Goal: Information Seeking & Learning: Learn about a topic

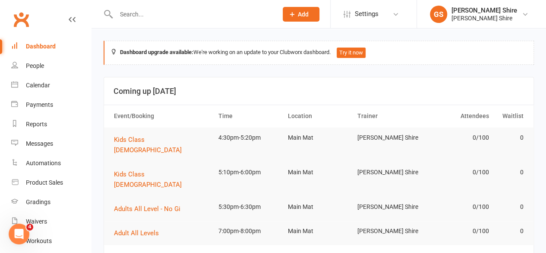
click at [194, 17] on input "text" at bounding box center [193, 14] width 159 height 12
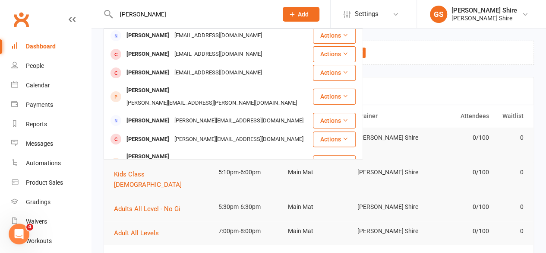
scroll to position [241, 0]
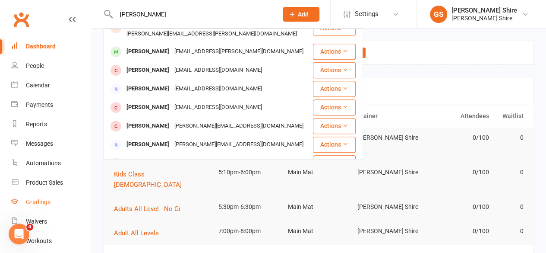
type input "[PERSON_NAME]"
click at [41, 206] on link "Gradings" at bounding box center [51, 201] width 80 height 19
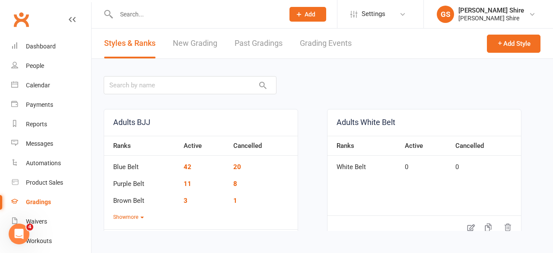
click at [121, 167] on td "Blue Belt" at bounding box center [141, 163] width 75 height 17
click at [260, 43] on link "Past Gradings" at bounding box center [259, 44] width 48 height 30
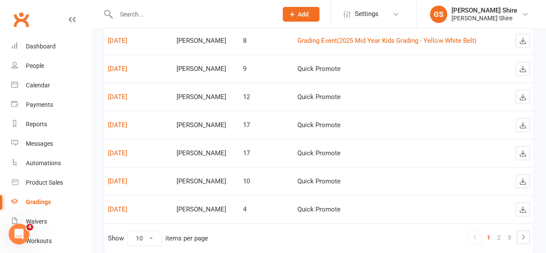
scroll to position [197, 0]
click at [126, 67] on link "[DATE]" at bounding box center [117, 68] width 19 height 8
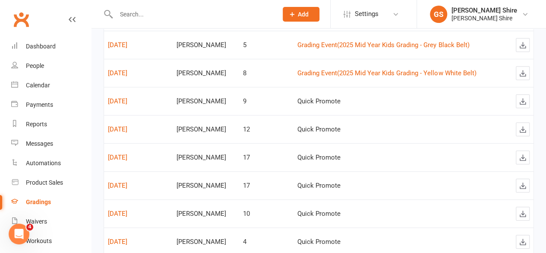
scroll to position [219, 0]
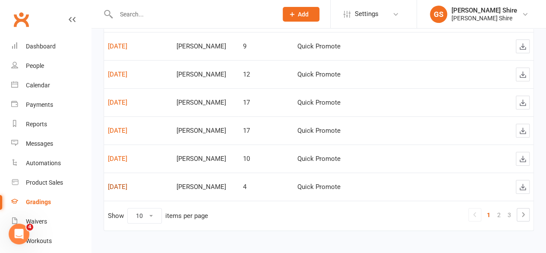
click at [114, 184] on link "[DATE]" at bounding box center [117, 187] width 19 height 8
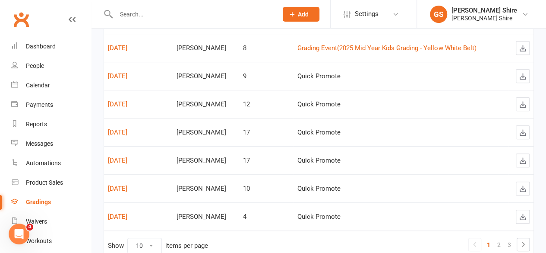
scroll to position [219, 0]
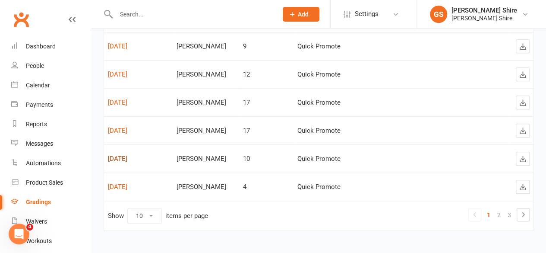
click at [124, 155] on link "[DATE]" at bounding box center [117, 159] width 19 height 8
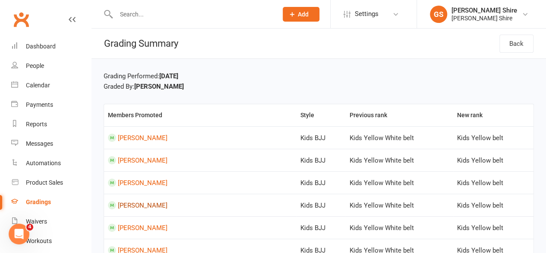
scroll to position [121, 0]
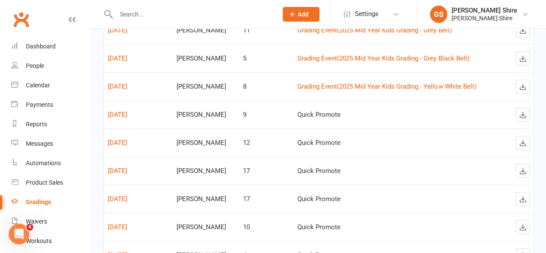
scroll to position [219, 0]
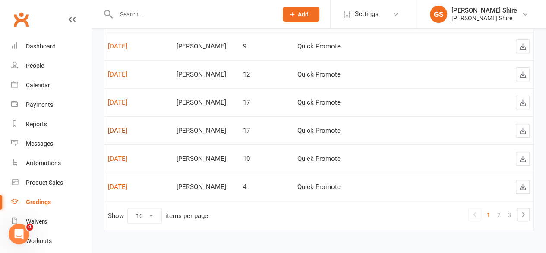
click at [127, 128] on link "[DATE]" at bounding box center [117, 131] width 19 height 8
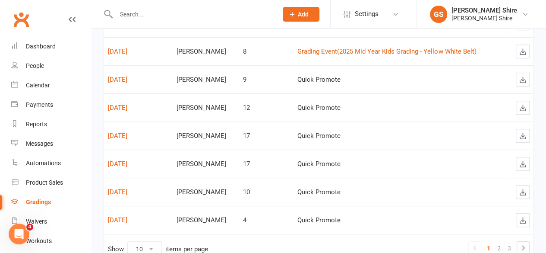
scroll to position [186, 0]
click at [121, 133] on link "[DATE]" at bounding box center [117, 135] width 19 height 8
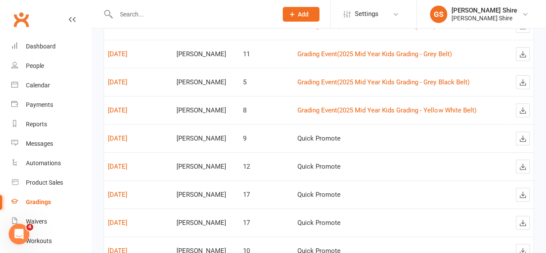
scroll to position [127, 0]
click at [116, 162] on link "[DATE]" at bounding box center [117, 166] width 19 height 8
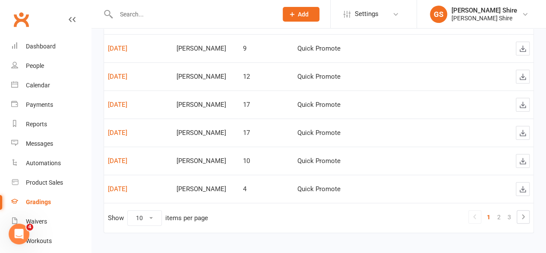
scroll to position [217, 0]
click at [500, 215] on link "2" at bounding box center [499, 216] width 10 height 12
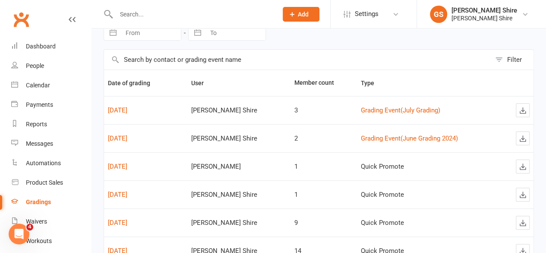
scroll to position [42, 0]
click at [127, 135] on link "[DATE]" at bounding box center [117, 139] width 19 height 8
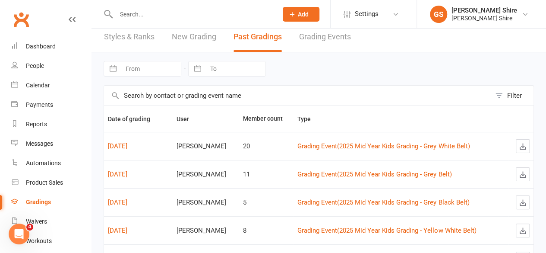
scroll to position [7, 0]
click at [331, 39] on link "Grading Events" at bounding box center [325, 37] width 52 height 30
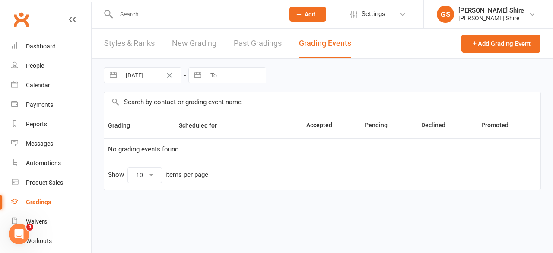
click at [273, 41] on link "Past Gradings" at bounding box center [258, 44] width 48 height 30
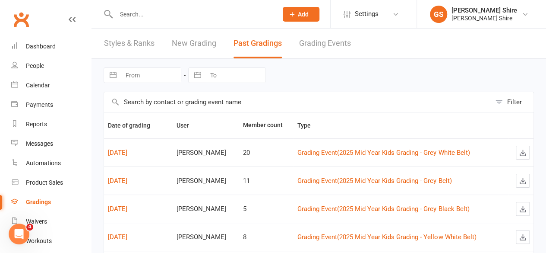
click at [201, 45] on link "New Grading" at bounding box center [194, 44] width 44 height 30
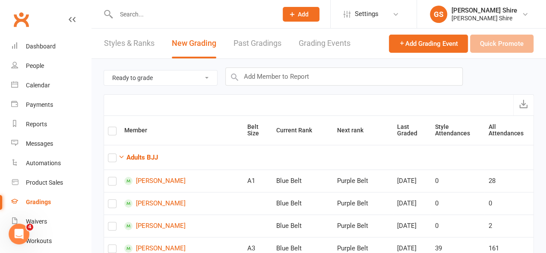
click at [134, 41] on link "Styles & Ranks" at bounding box center [129, 44] width 51 height 30
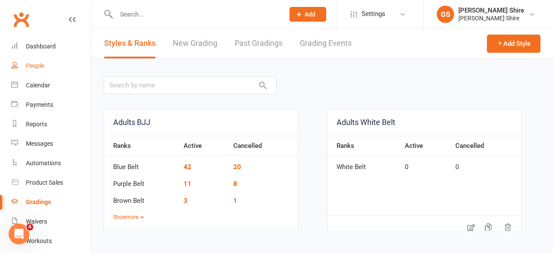
click at [27, 67] on div "People" at bounding box center [35, 65] width 18 height 7
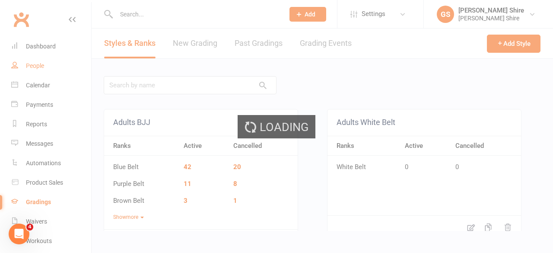
select select "100"
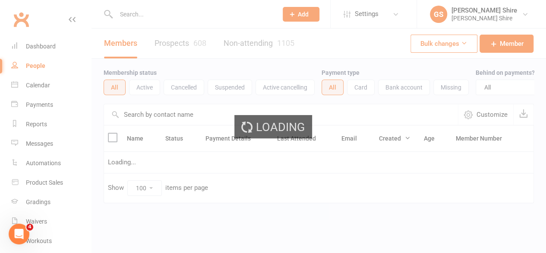
click at [150, 4] on div at bounding box center [188, 14] width 168 height 28
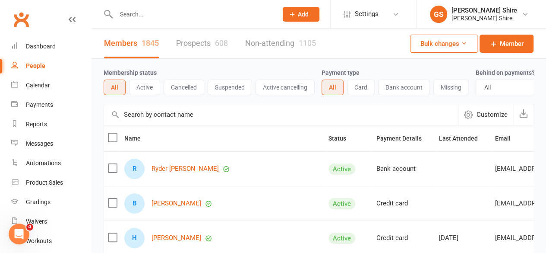
click at [140, 18] on input "text" at bounding box center [193, 14] width 159 height 12
click at [162, 8] on input "text" at bounding box center [193, 14] width 159 height 12
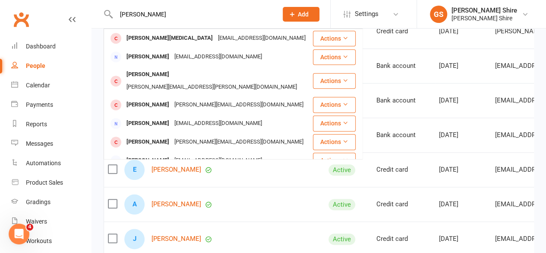
scroll to position [19, 0]
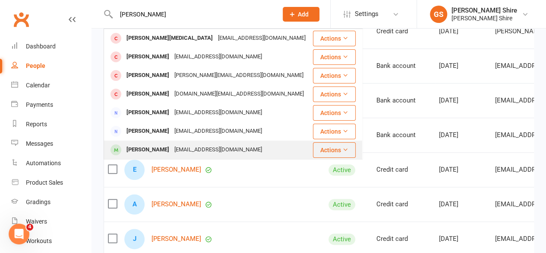
type input "[PERSON_NAME]"
click at [133, 145] on div "[PERSON_NAME]" at bounding box center [148, 149] width 48 height 13
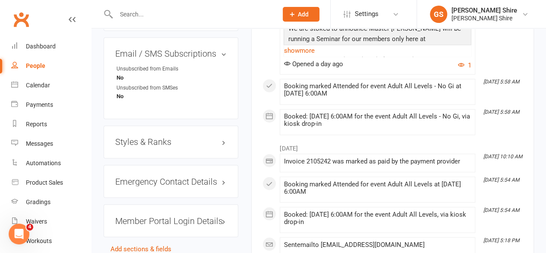
scroll to position [656, 0]
click at [146, 137] on h3 "Styles & Ranks" at bounding box center [170, 142] width 111 height 10
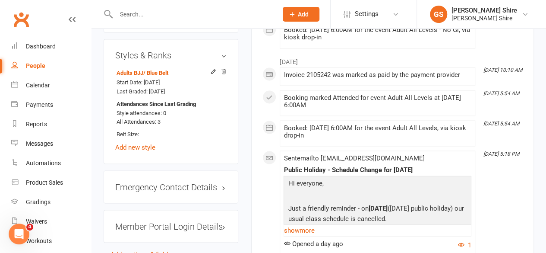
scroll to position [745, 0]
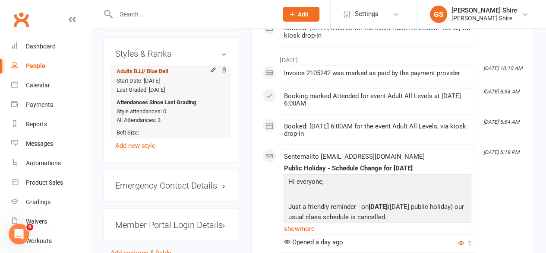
click at [153, 68] on span "/ Blue Belt" at bounding box center [155, 71] width 25 height 6
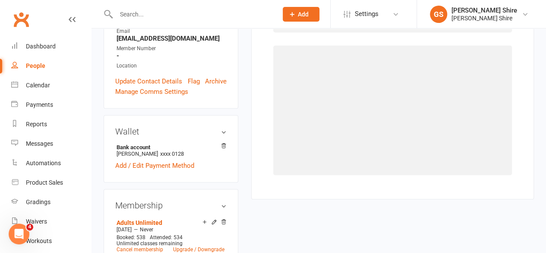
select select "16863"
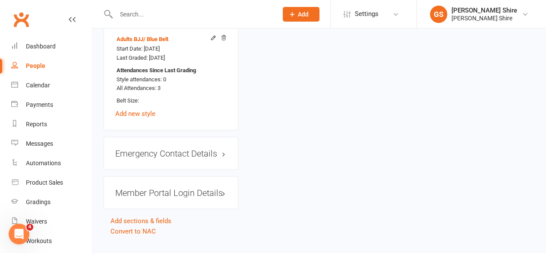
scroll to position [777, 0]
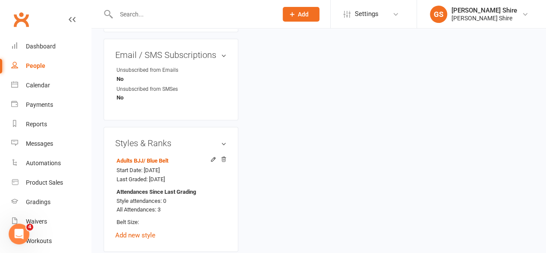
scroll to position [655, 0]
